Goal: Task Accomplishment & Management: Use online tool/utility

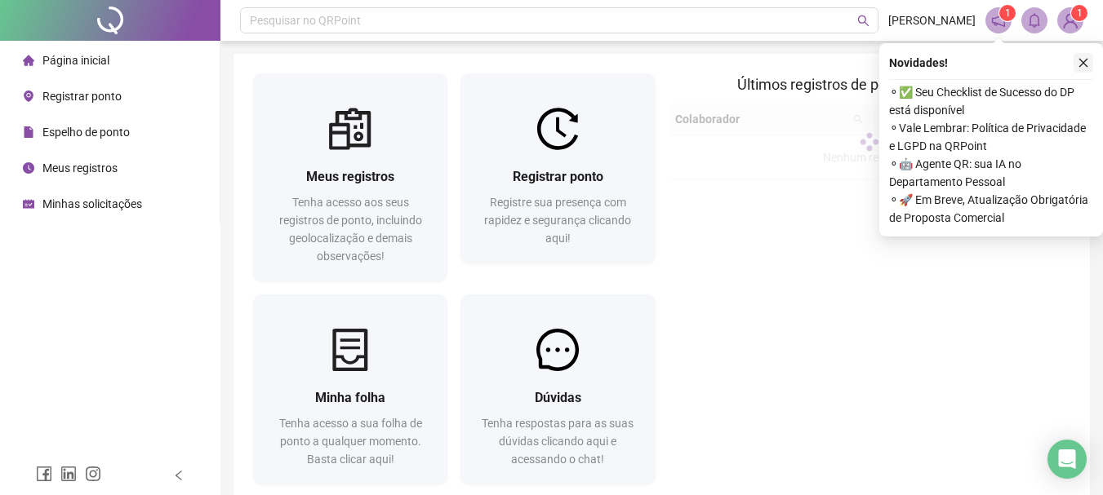
click at [1087, 62] on icon "close" at bounding box center [1082, 62] width 11 height 11
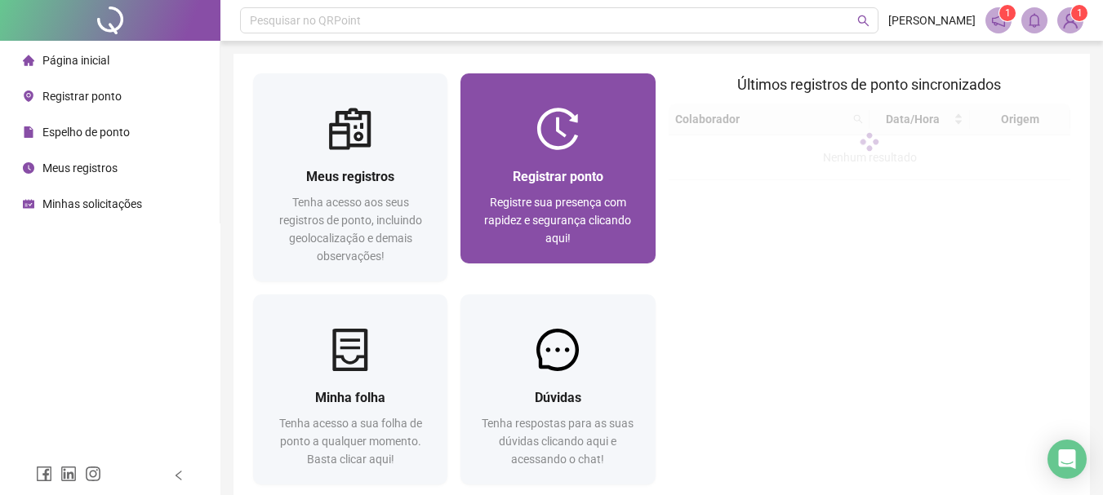
click at [573, 144] on img at bounding box center [557, 129] width 42 height 42
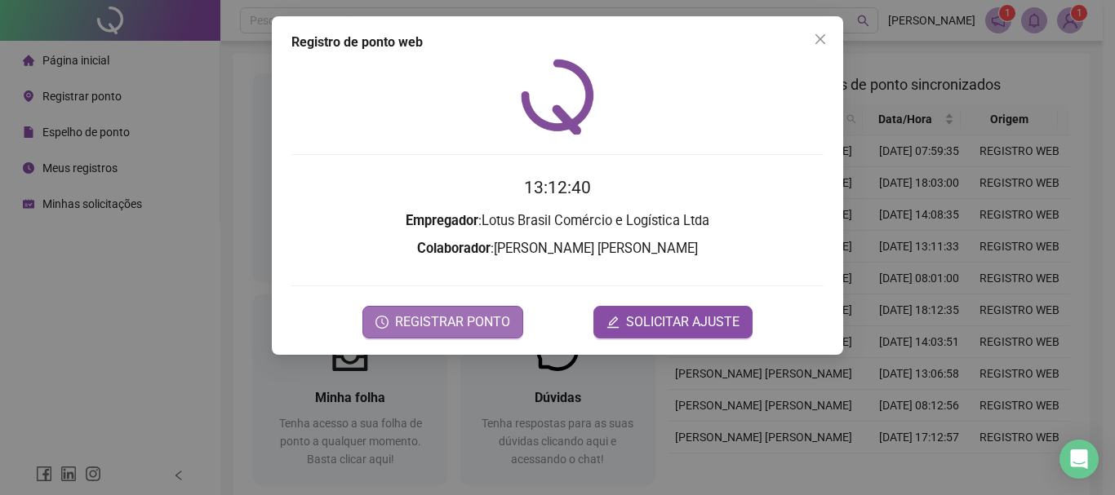
click at [459, 323] on span "REGISTRAR PONTO" at bounding box center [452, 323] width 115 height 20
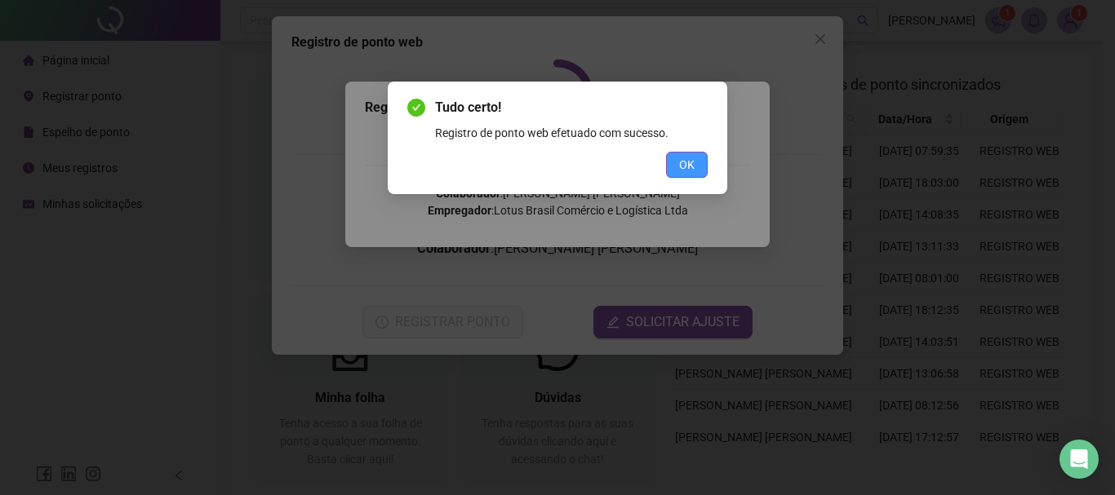
click at [682, 160] on span "OK" at bounding box center [687, 165] width 16 height 18
